Goal: Communication & Community: Answer question/provide support

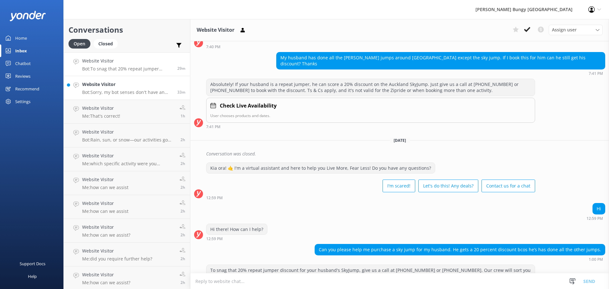
scroll to position [52, 0]
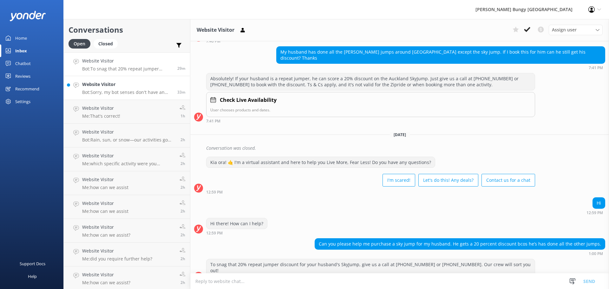
click at [155, 97] on link "Website Visitor Bot: Sorry, my bot senses don't have an answer for that, please…" at bounding box center [127, 88] width 126 height 24
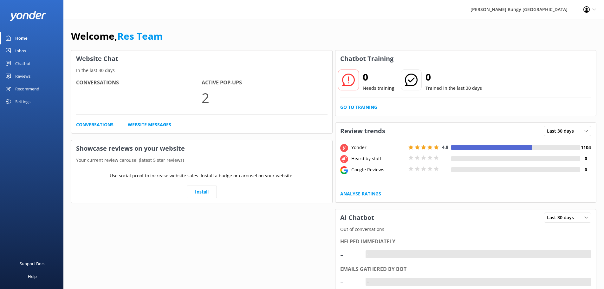
click at [24, 51] on div "Inbox" at bounding box center [20, 50] width 11 height 13
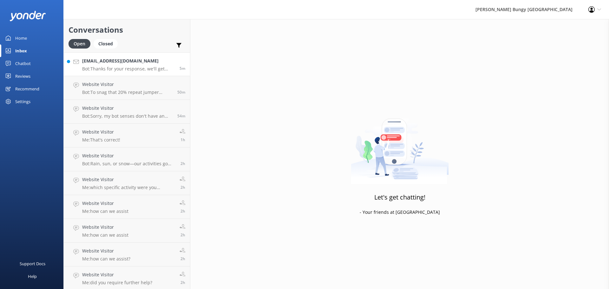
click at [149, 70] on p "Bot: Thanks for your response, we'll get back to you as soon as we can during o…" at bounding box center [128, 69] width 93 height 6
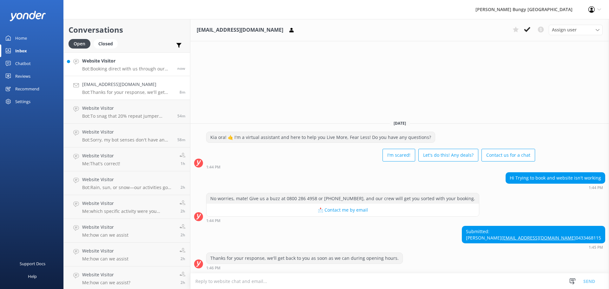
click at [135, 72] on link "Website Visitor Bot: Booking direct with us through our website always offers t…" at bounding box center [127, 64] width 126 height 24
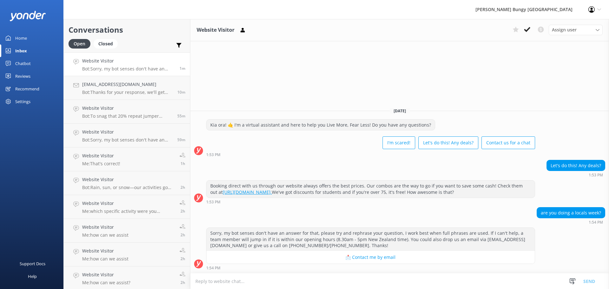
click at [564, 225] on div "are you doing a locals week? 1:54 PM" at bounding box center [399, 217] width 419 height 21
click at [157, 86] on h4 "bellagraceprothero1@outlook.com" at bounding box center [127, 84] width 90 height 7
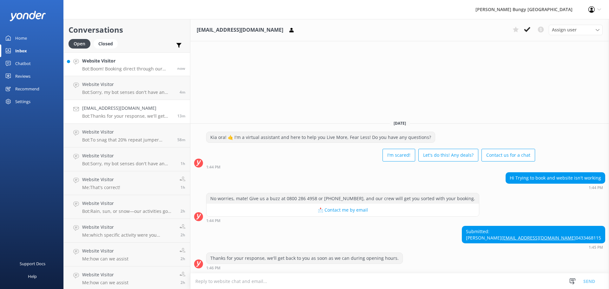
click at [123, 67] on p "Bot: Boom! Booking direct through our website always scores you the best prices…" at bounding box center [127, 69] width 90 height 6
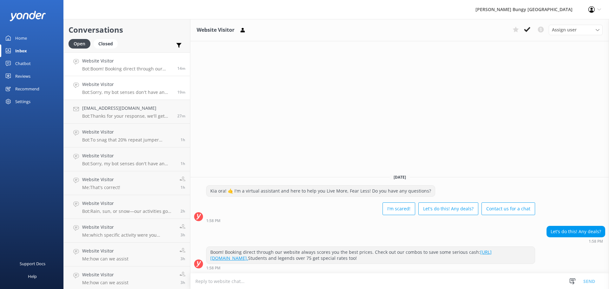
click at [157, 83] on h4 "Website Visitor" at bounding box center [127, 84] width 90 height 7
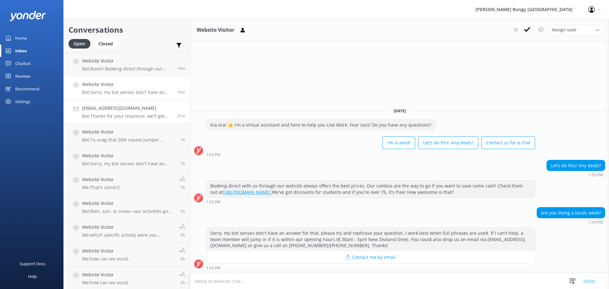
click at [140, 112] on h4 "bellagraceprothero1@outlook.com" at bounding box center [127, 108] width 90 height 7
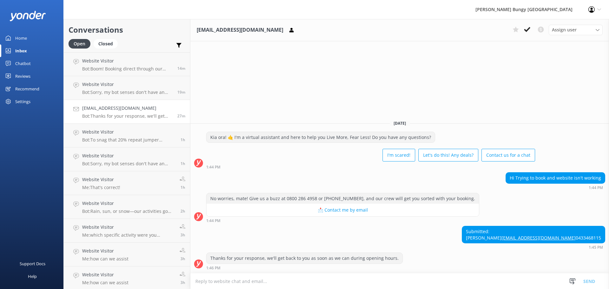
click at [454, 283] on textarea at bounding box center [399, 281] width 419 height 16
type textarea "Hiya"
